Goal: Task Accomplishment & Management: Use online tool/utility

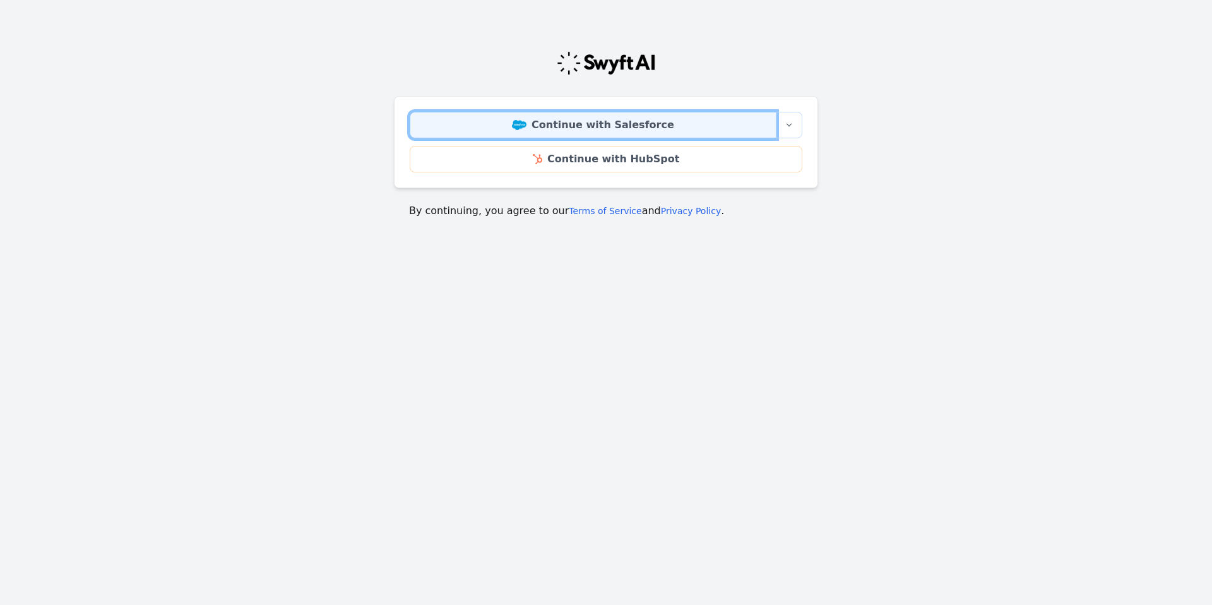
click at [526, 124] on img at bounding box center [519, 125] width 15 height 10
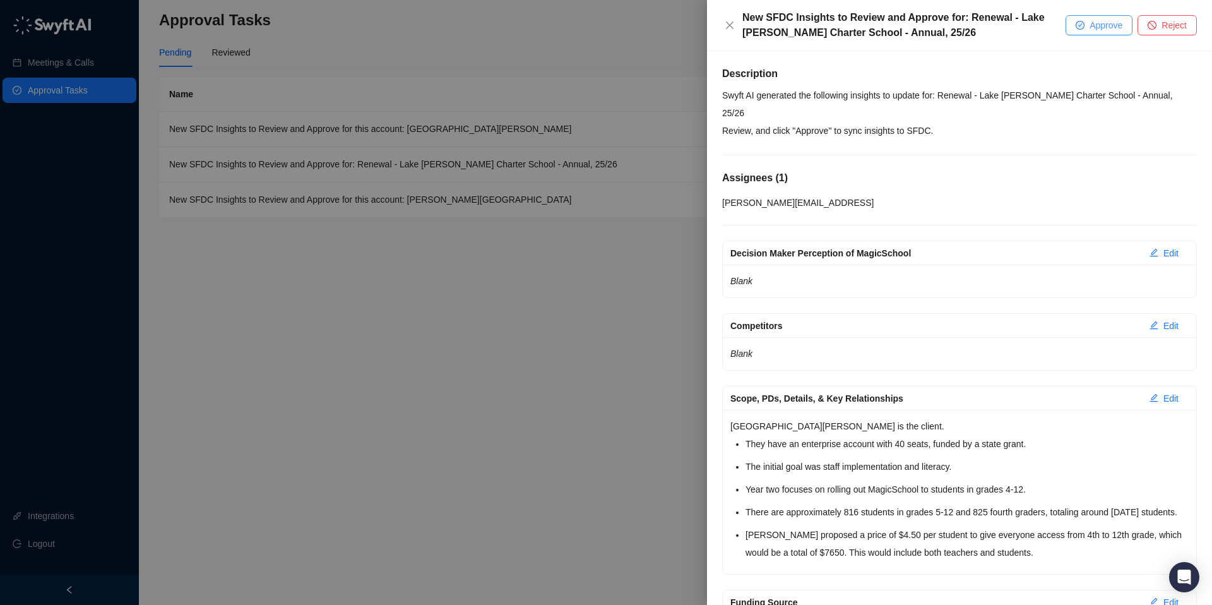
click at [1096, 18] on span "Approve" at bounding box center [1105, 25] width 33 height 14
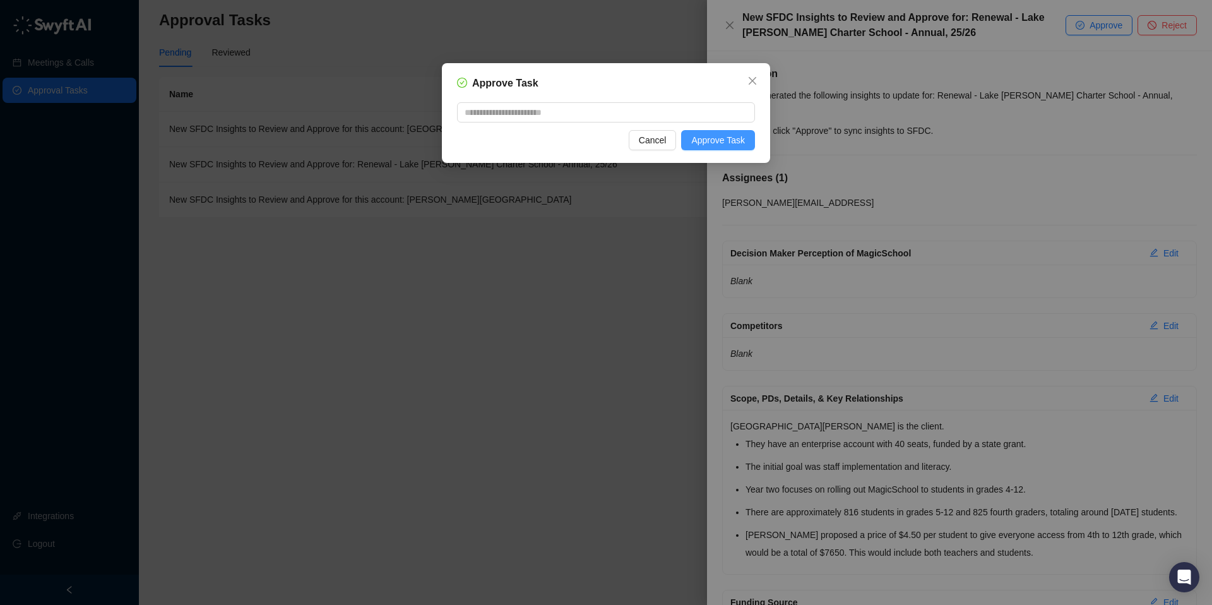
click at [709, 140] on span "Approve Task" at bounding box center [718, 140] width 54 height 14
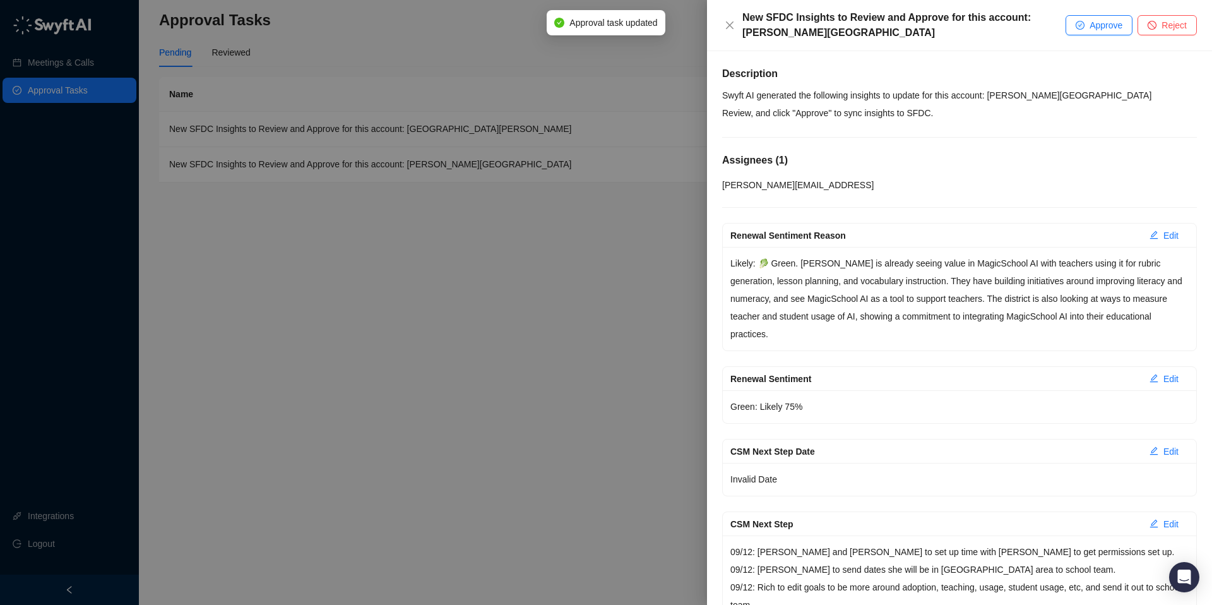
click at [566, 87] on div at bounding box center [606, 302] width 1212 height 605
